Goal: Use online tool/utility: Use online tool/utility

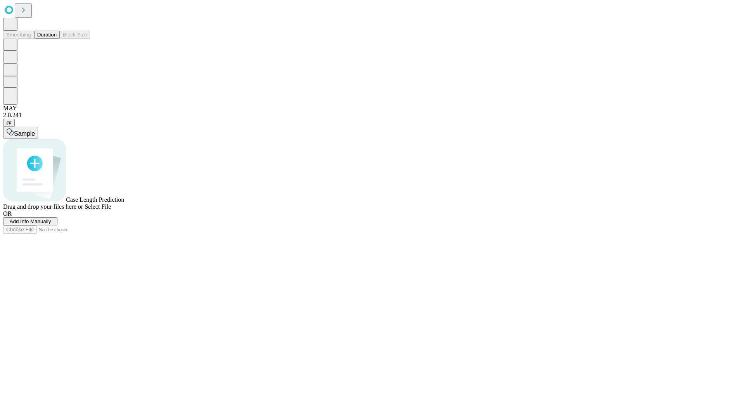
click at [57, 39] on button "Duration" at bounding box center [47, 35] width 26 height 8
click at [111, 210] on span "Select File" at bounding box center [98, 206] width 26 height 7
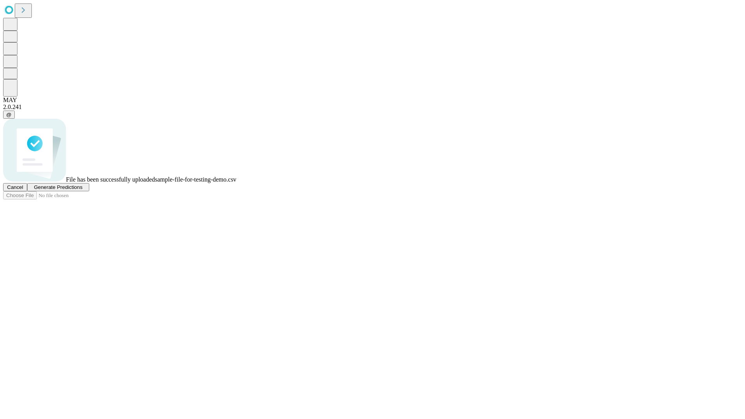
click at [82, 190] on span "Generate Predictions" at bounding box center [58, 187] width 49 height 6
